Goal: Task Accomplishment & Management: Manage account settings

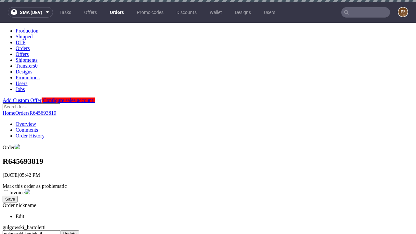
scroll to position [311, 0]
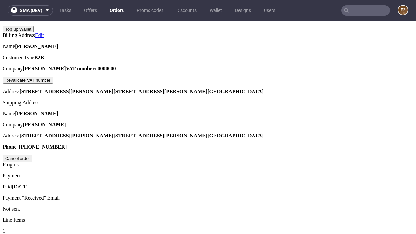
scroll to position [165, 0]
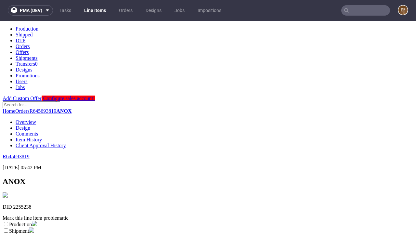
scroll to position [114, 0]
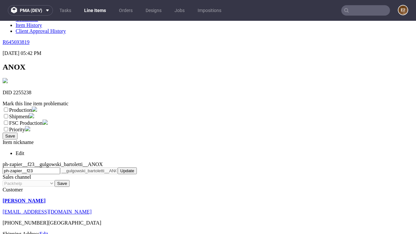
select select "dtp_ca_needed"
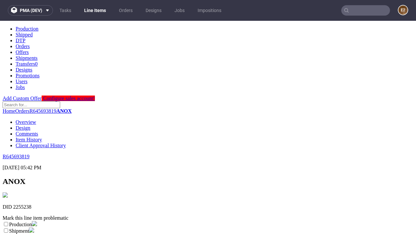
scroll to position [0, 0]
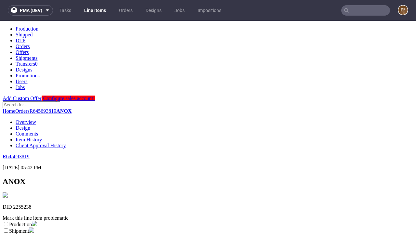
checkbox input "true"
